Goal: Navigation & Orientation: Find specific page/section

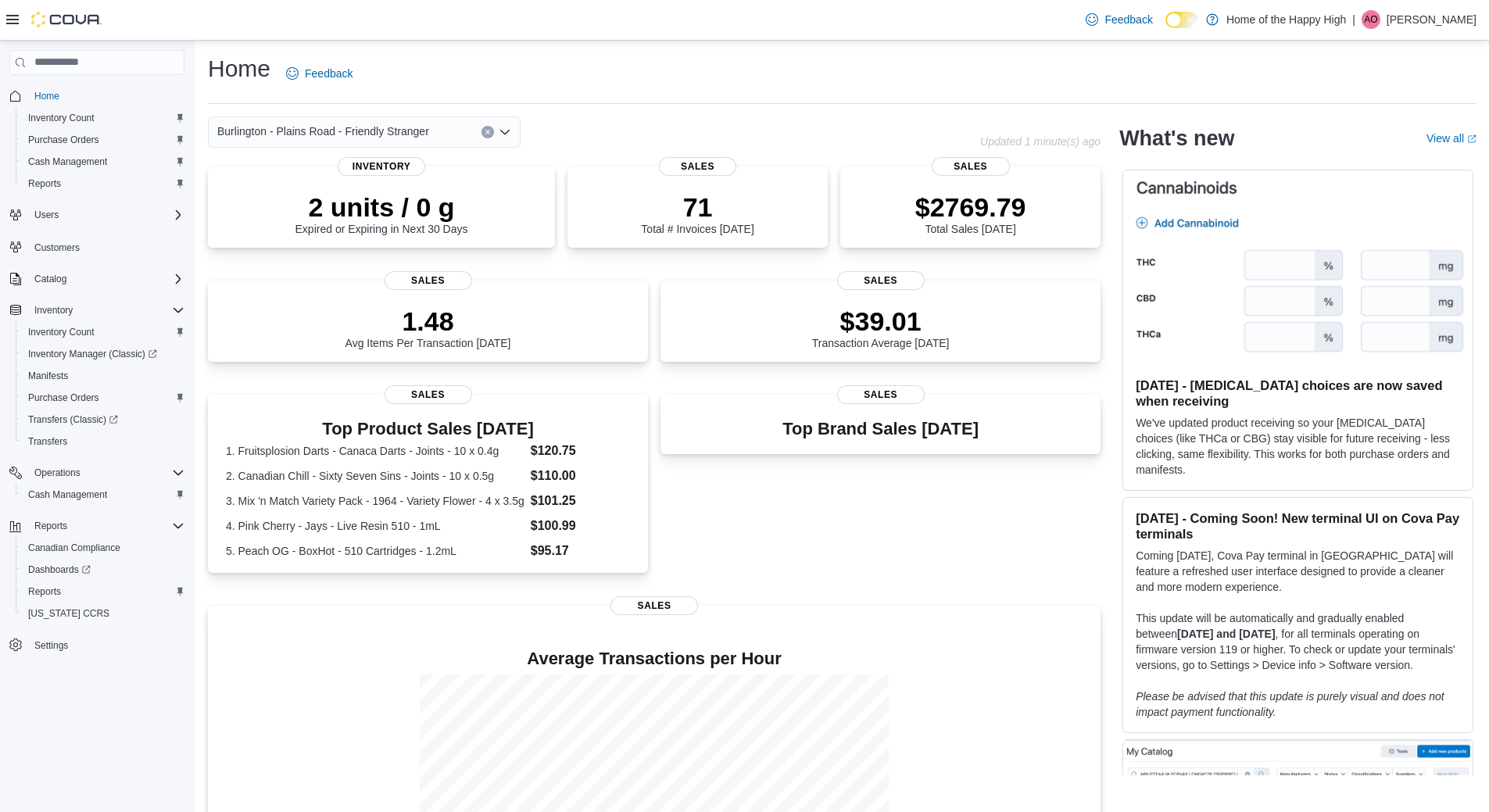
click at [1198, 698] on em "Please be advised that this update is purely visual and does not impact payment…" at bounding box center [1290, 703] width 309 height 28
click at [1196, 698] on em "Please be advised that this update is purely visual and does not impact payment…" at bounding box center [1290, 703] width 309 height 28
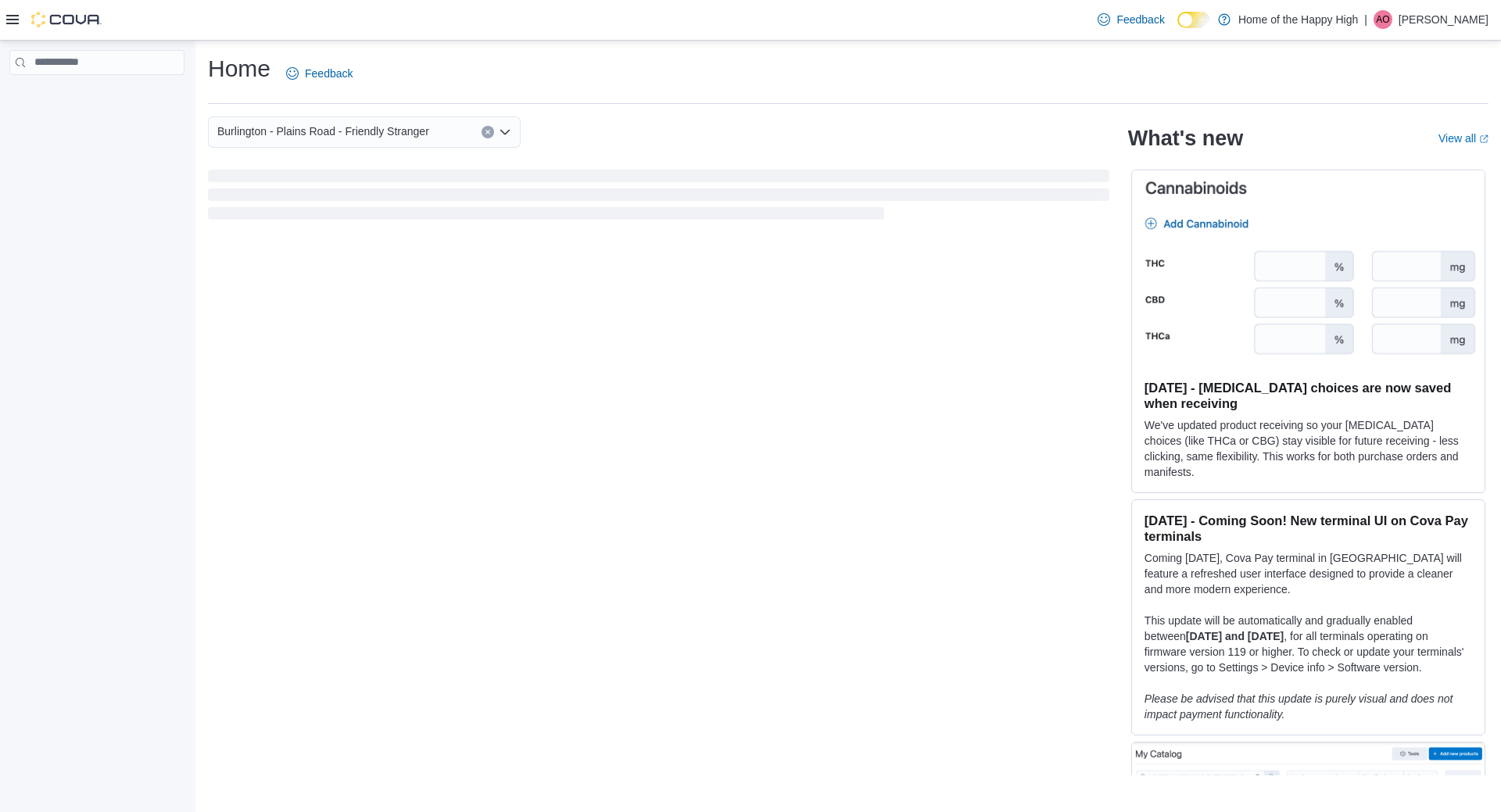
click at [1442, 17] on p "Alex Omiotek" at bounding box center [1443, 20] width 90 height 19
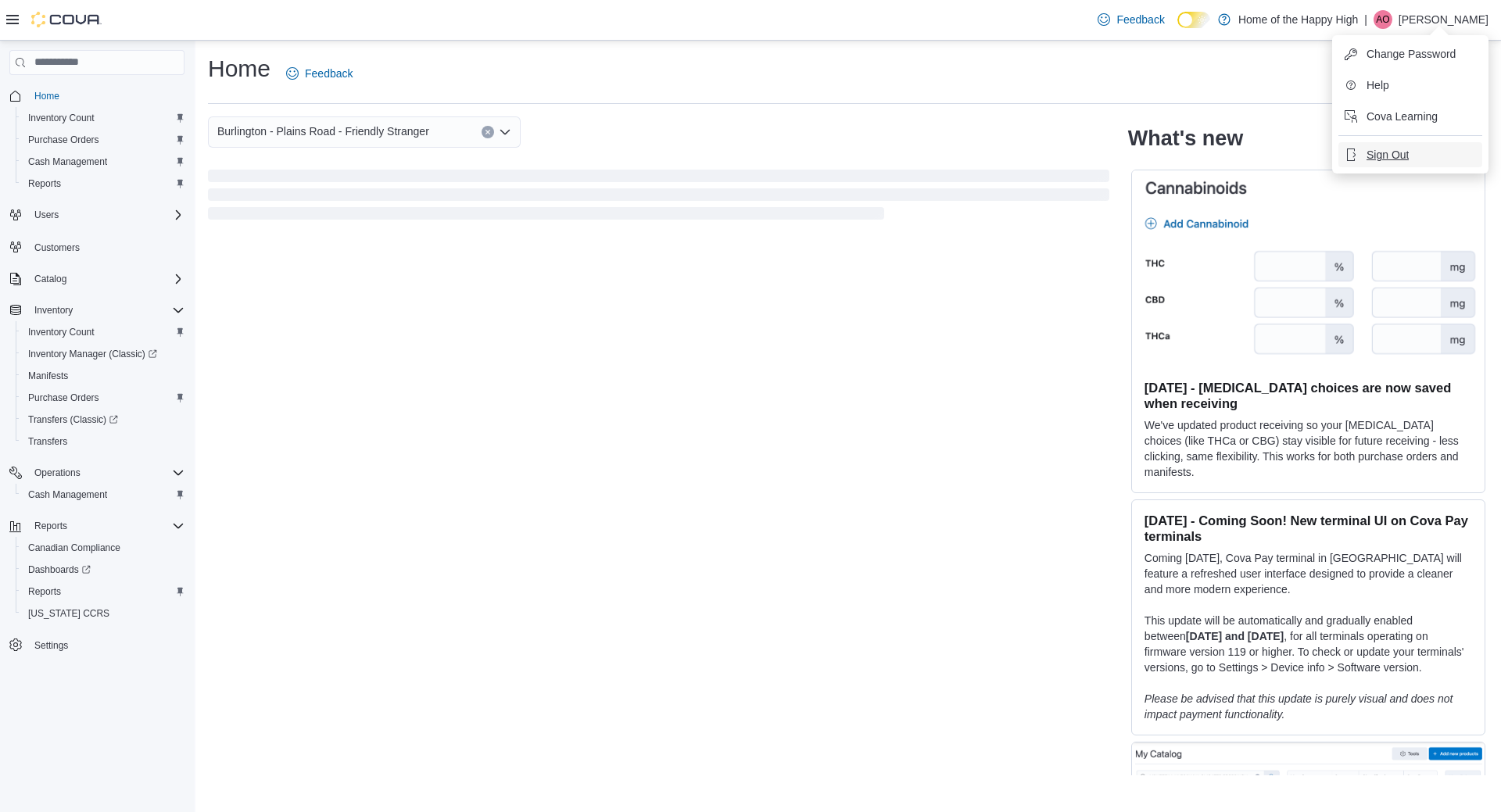
click at [1380, 157] on span "Sign Out" at bounding box center [1388, 155] width 42 height 15
